Goal: Task Accomplishment & Management: Manage account settings

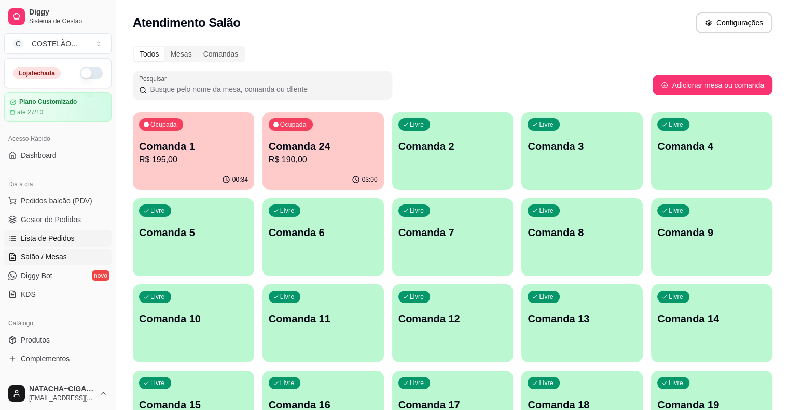
click at [44, 240] on span "Lista de Pedidos" at bounding box center [48, 238] width 54 height 10
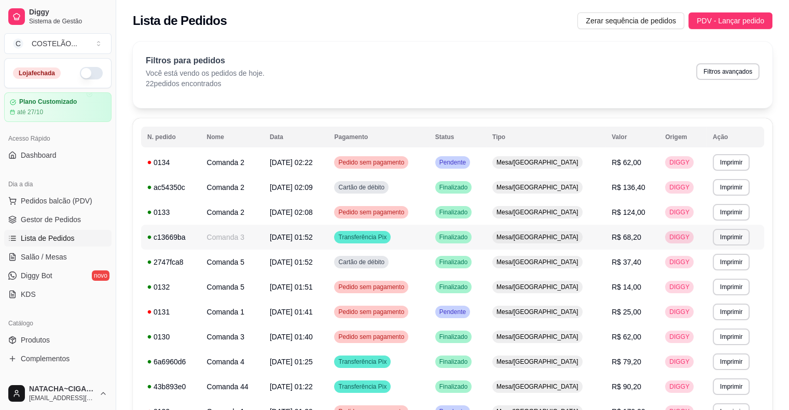
click at [637, 232] on td "R$ 68,20" at bounding box center [632, 237] width 53 height 25
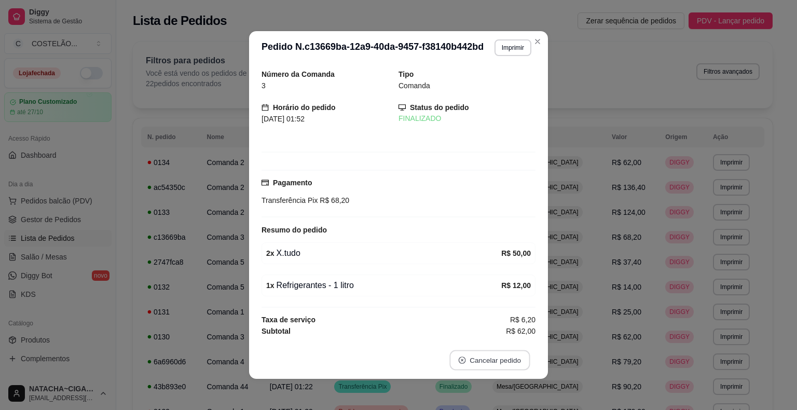
click at [489, 357] on button "Cancelar pedido" at bounding box center [489, 360] width 80 height 20
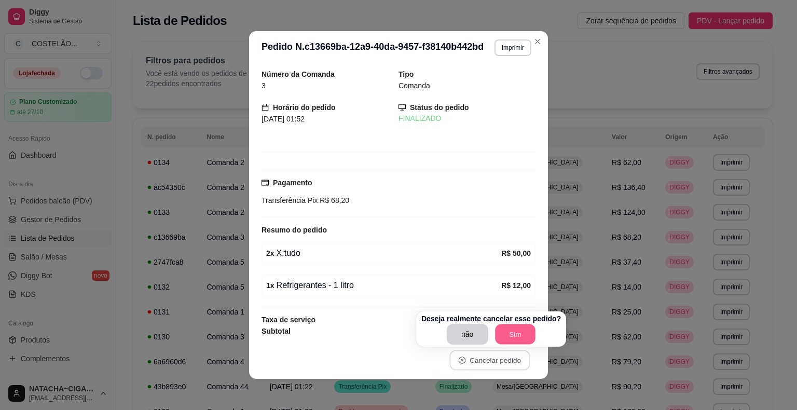
click at [510, 337] on button "Sim" at bounding box center [515, 334] width 40 height 20
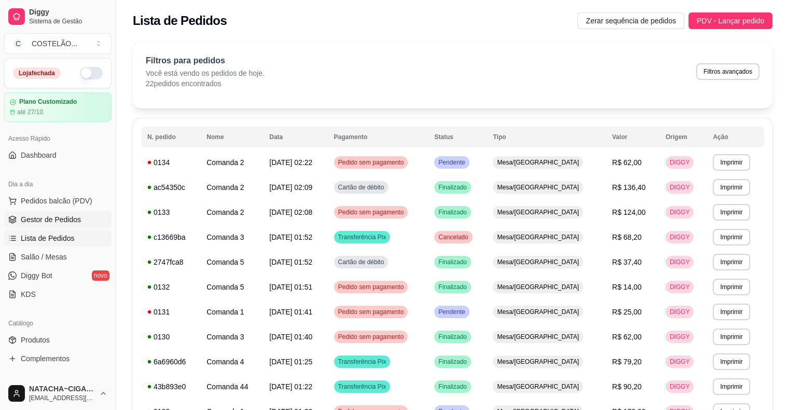
click at [30, 219] on span "Gestor de Pedidos" at bounding box center [51, 219] width 60 height 10
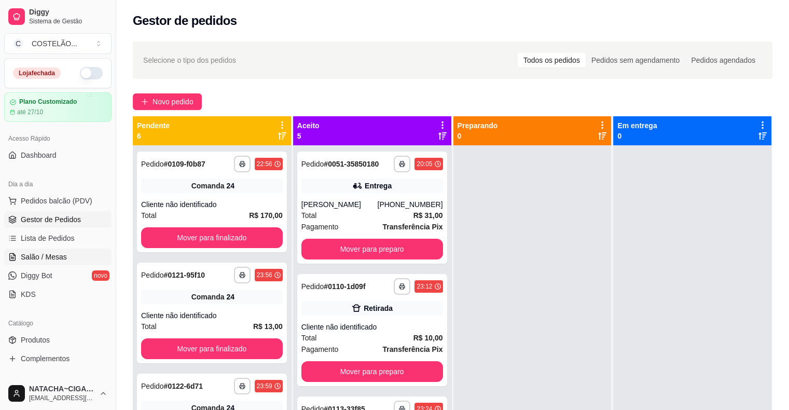
click at [32, 252] on span "Salão / Mesas" at bounding box center [44, 257] width 46 height 10
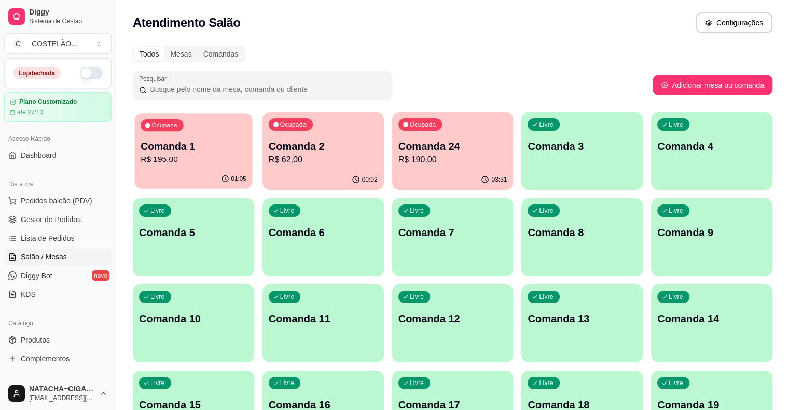
click at [188, 155] on p "R$ 195,00" at bounding box center [194, 160] width 106 height 12
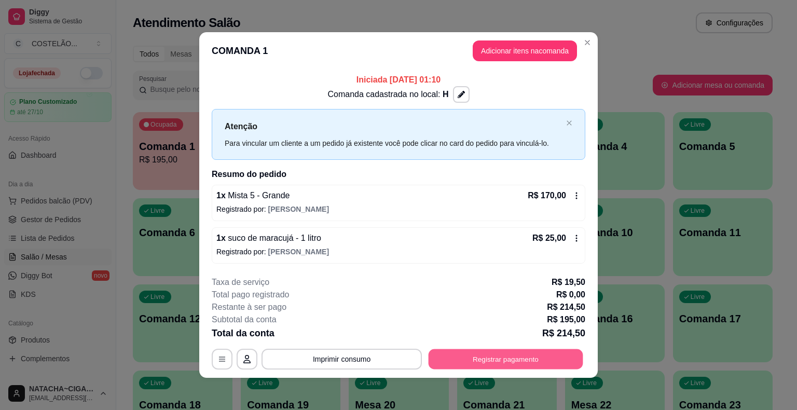
click at [496, 355] on button "Registrar pagamento" at bounding box center [506, 359] width 155 height 20
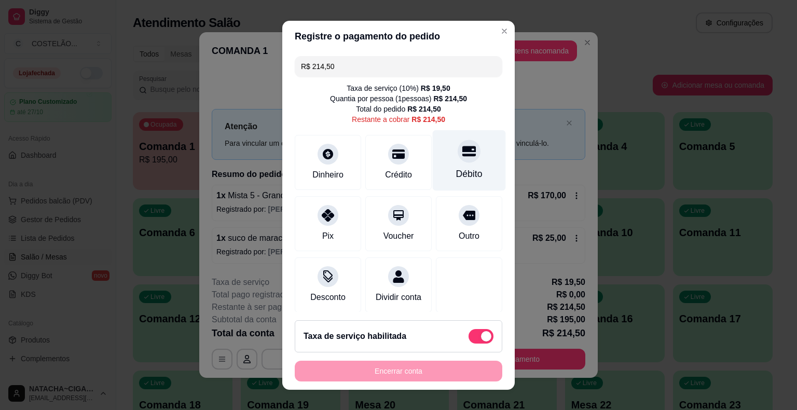
click at [458, 142] on div at bounding box center [469, 151] width 23 height 23
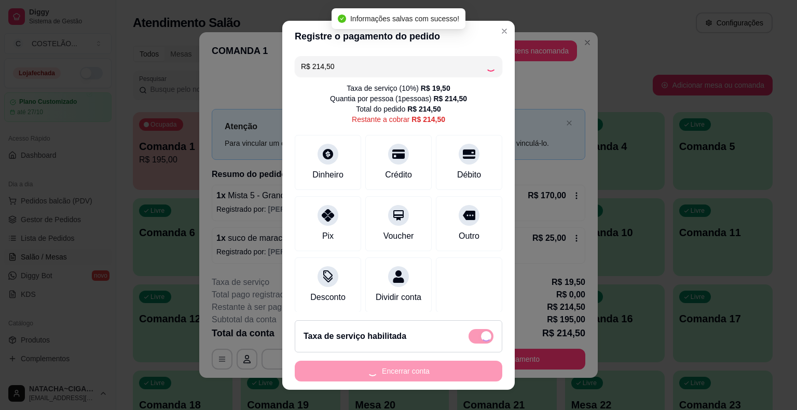
type input "R$ 0,00"
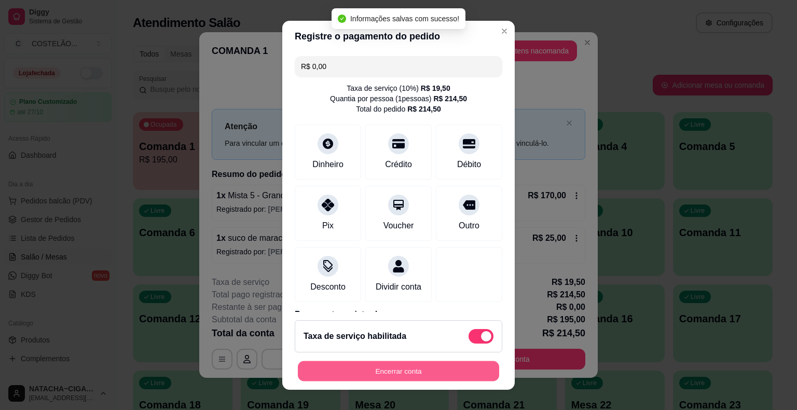
click at [448, 376] on button "Encerrar conta" at bounding box center [398, 371] width 201 height 20
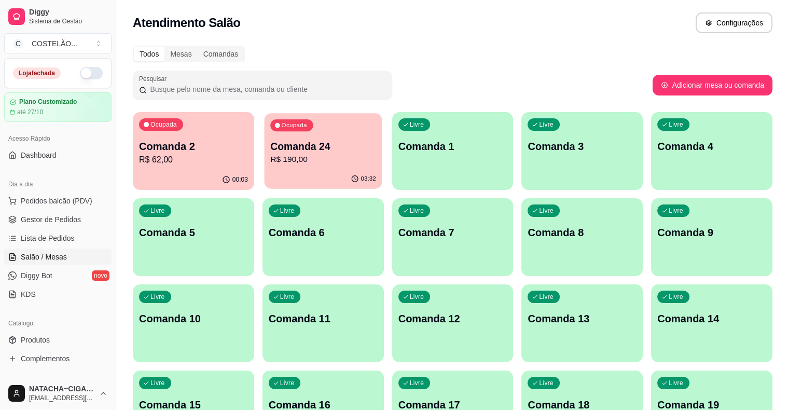
click at [270, 144] on p "Comanda 24" at bounding box center [323, 147] width 106 height 14
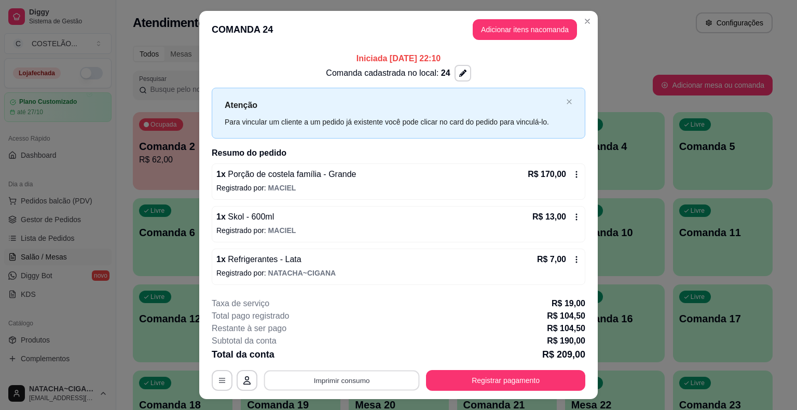
click at [366, 380] on button "Imprimir consumo" at bounding box center [342, 380] width 156 height 20
click at [343, 332] on button "CAIXA" at bounding box center [341, 335] width 73 height 16
click at [537, 382] on button "Registrar pagamento" at bounding box center [506, 380] width 155 height 20
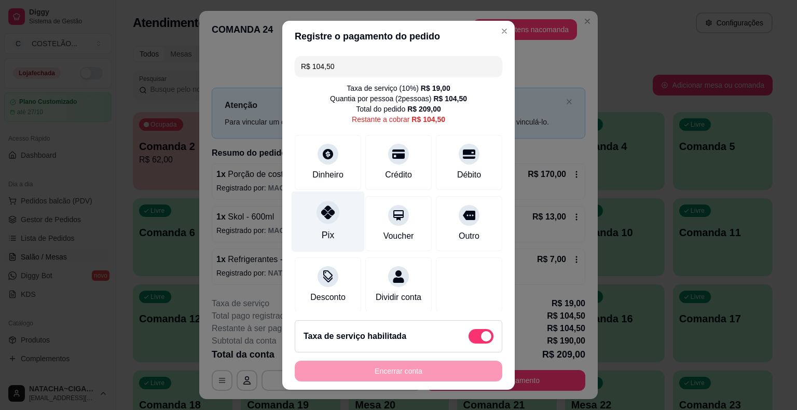
click at [334, 236] on div "Pix" at bounding box center [328, 221] width 73 height 61
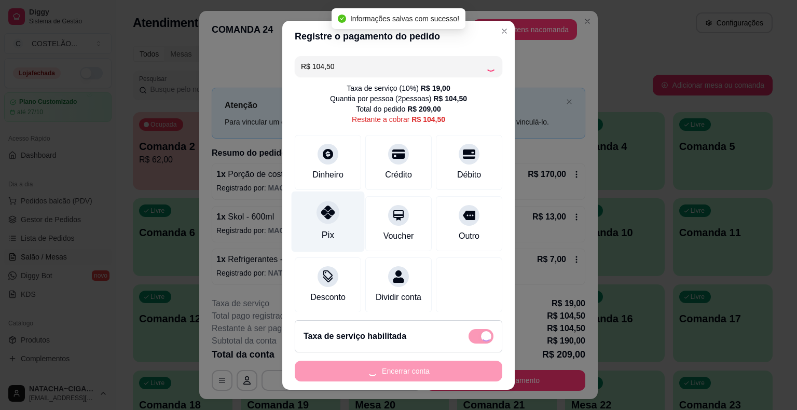
type input "R$ 0,00"
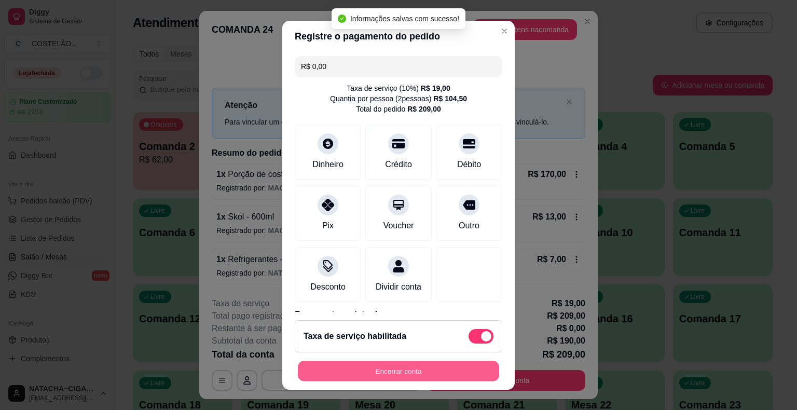
click at [408, 377] on button "Encerrar conta" at bounding box center [398, 371] width 201 height 20
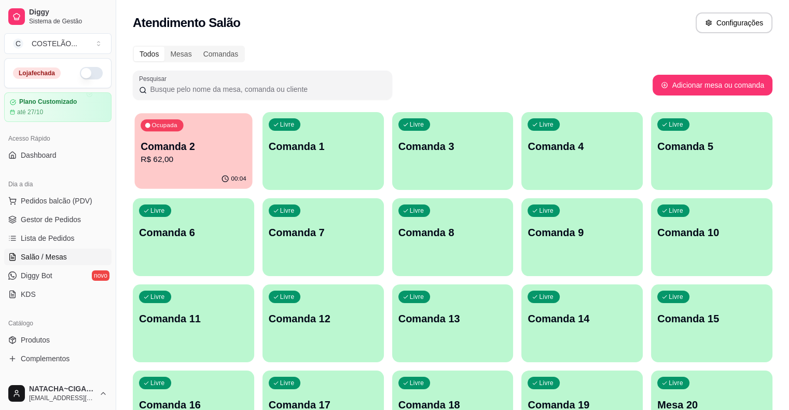
click at [188, 163] on p "R$ 62,00" at bounding box center [194, 160] width 106 height 12
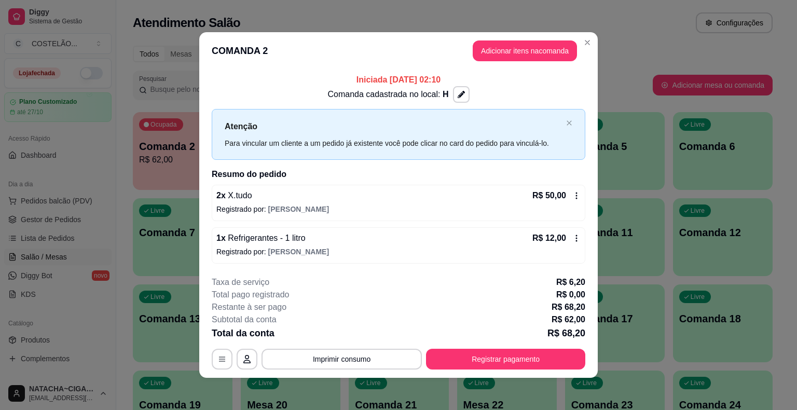
click at [576, 198] on icon at bounding box center [577, 195] width 2 height 7
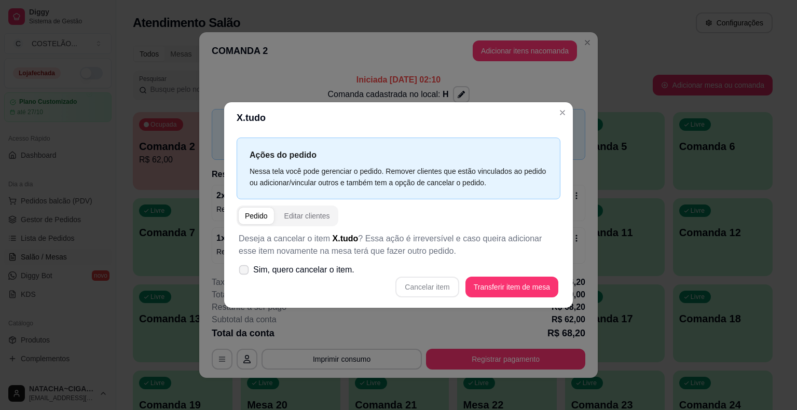
click at [240, 270] on icon at bounding box center [244, 270] width 8 height 6
click at [239, 272] on input "Sim, quero cancelar o item." at bounding box center [241, 275] width 7 height 7
checkbox input "true"
click at [437, 286] on button "Cancelar item" at bounding box center [427, 287] width 62 height 20
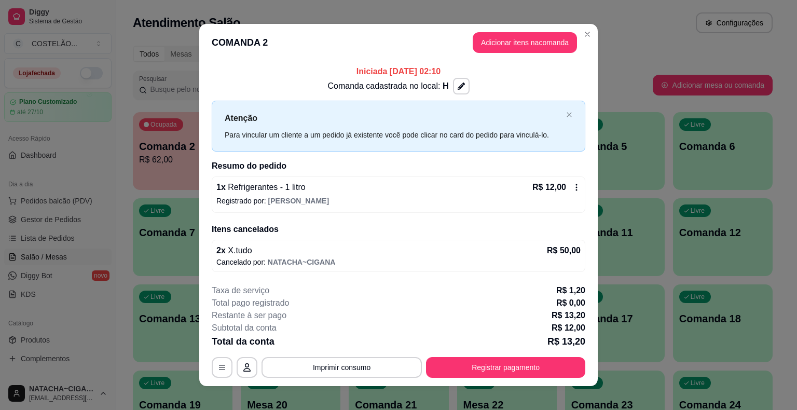
click at [572, 184] on icon at bounding box center [576, 187] width 8 height 8
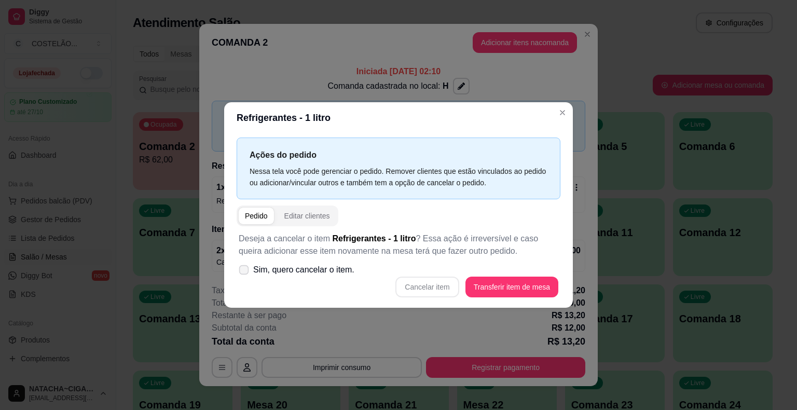
click at [243, 270] on icon at bounding box center [244, 270] width 8 height 6
click at [243, 272] on input "Sim, quero cancelar o item." at bounding box center [241, 275] width 7 height 7
checkbox input "true"
click at [444, 284] on button "Cancelar item" at bounding box center [427, 287] width 62 height 20
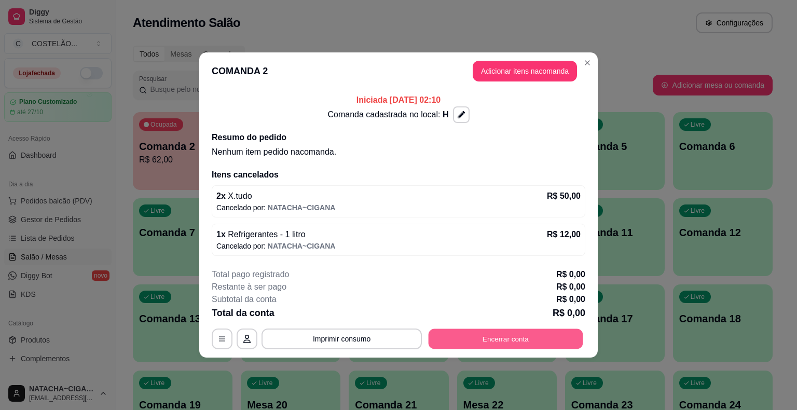
click at [533, 342] on button "Encerrar conta" at bounding box center [506, 339] width 155 height 20
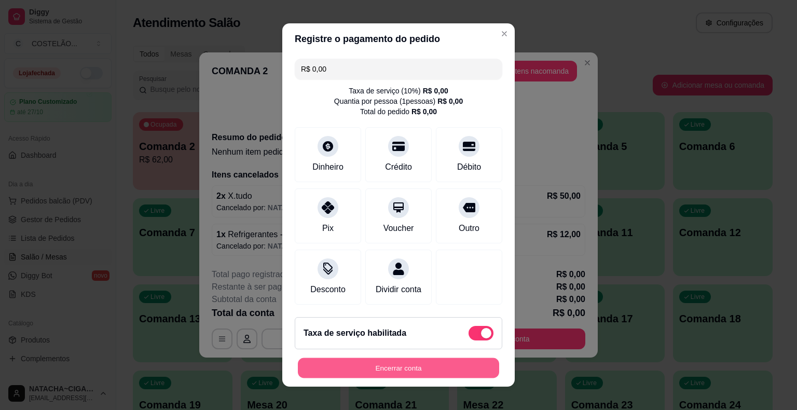
click at [421, 371] on button "Encerrar conta" at bounding box center [398, 368] width 201 height 20
